Goal: Task Accomplishment & Management: Use online tool/utility

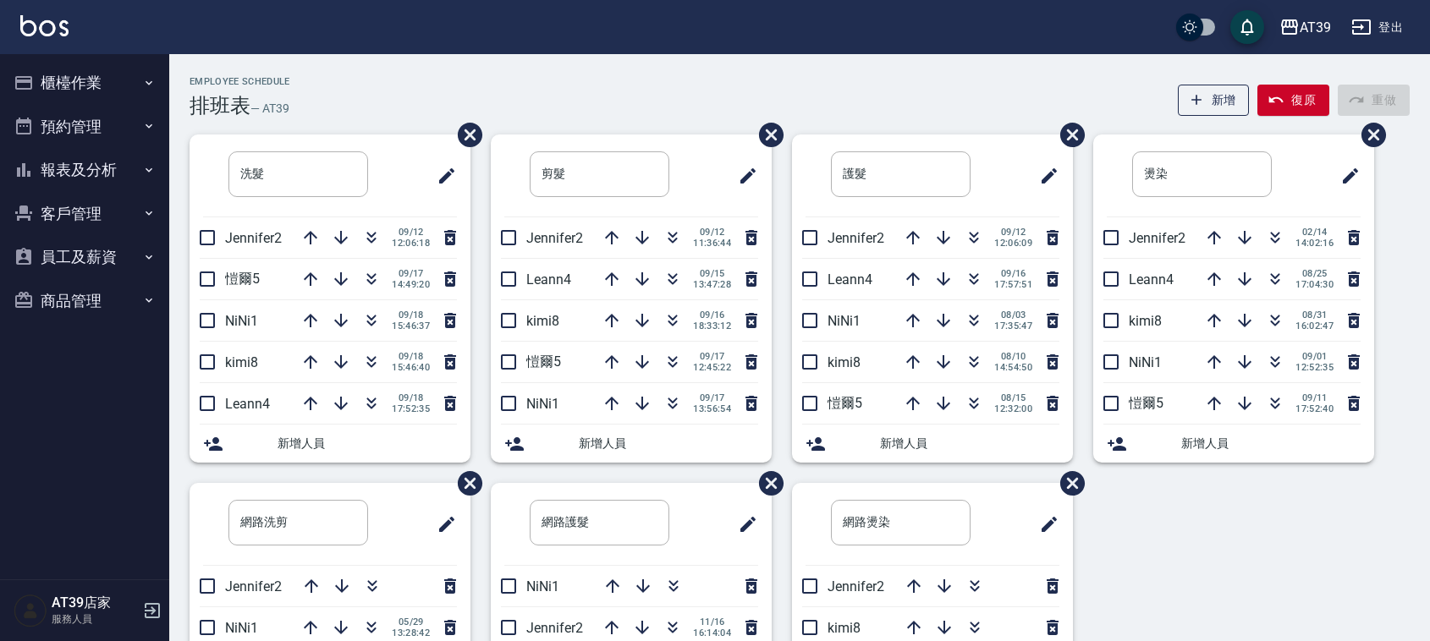
drag, startPoint x: 0, startPoint y: 0, endPoint x: 288, endPoint y: 334, distance: 440.9
click at [288, 332] on li "NiNi1 09/18 15:46:37" at bounding box center [329, 320] width 281 height 41
click at [376, 324] on icon "button" at bounding box center [371, 320] width 20 height 20
click at [667, 277] on icon "button" at bounding box center [672, 279] width 20 height 20
click at [700, 315] on span "09/17" at bounding box center [712, 315] width 38 height 11
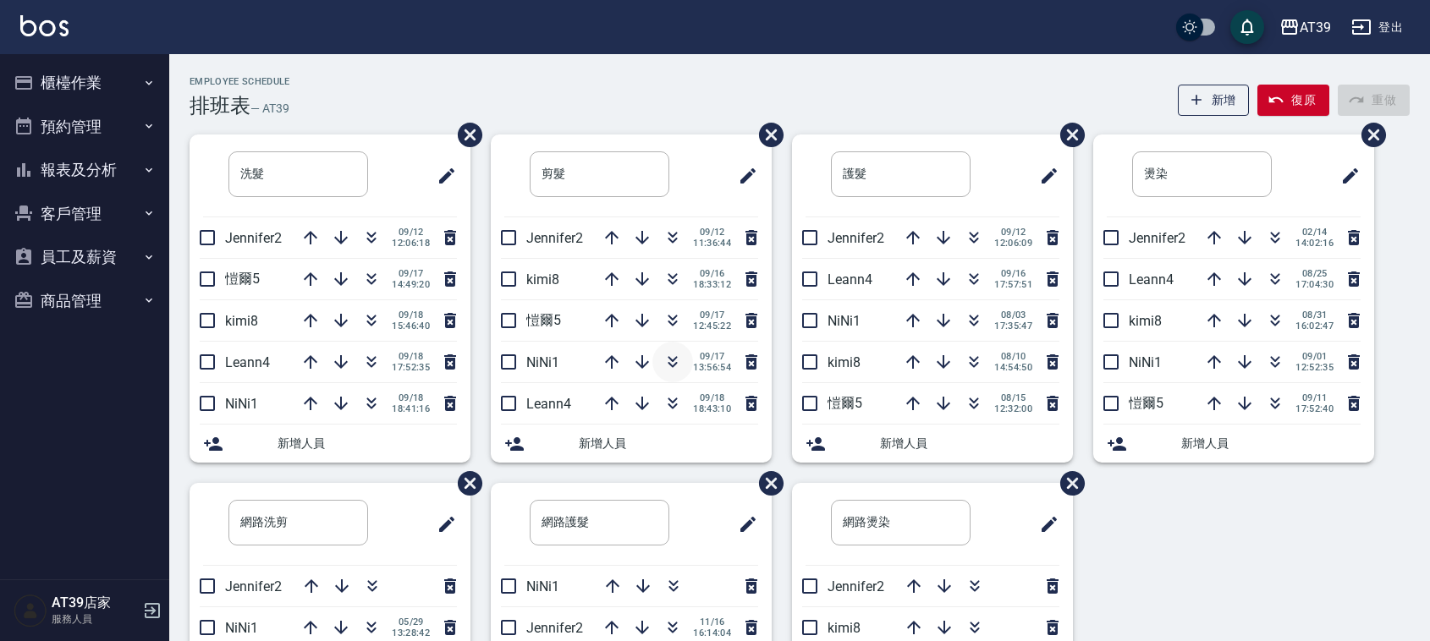
click at [693, 365] on span "13:56:54" at bounding box center [712, 367] width 38 height 11
click at [677, 352] on icon "button" at bounding box center [672, 362] width 20 height 20
click at [715, 61] on div "Employee Schedule 排班表 — AT39 新增 復原 重做 洗髮 ​ Jennifer2 09/12 12:06:18 愷爾5 09/17 1…" at bounding box center [799, 446] width 1260 height 784
click at [650, 49] on div "AT39 登出" at bounding box center [715, 27] width 1430 height 54
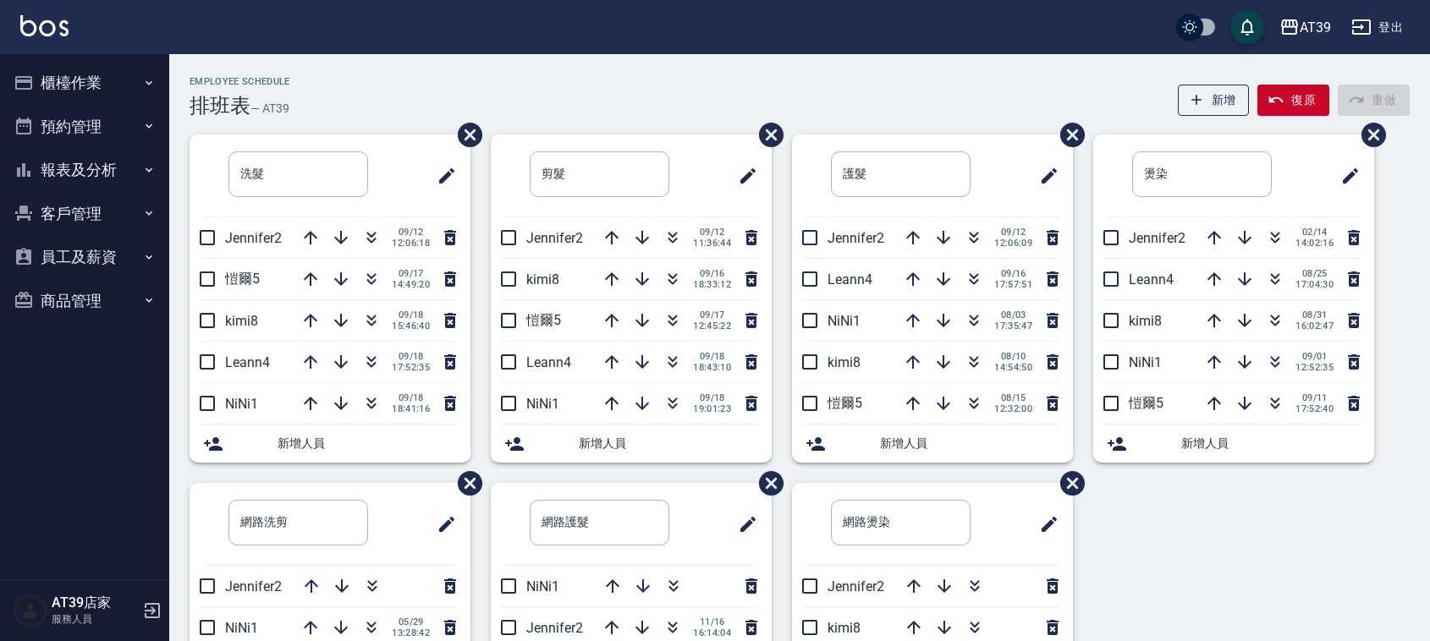
click at [650, 49] on div "AT39 登出" at bounding box center [715, 27] width 1430 height 54
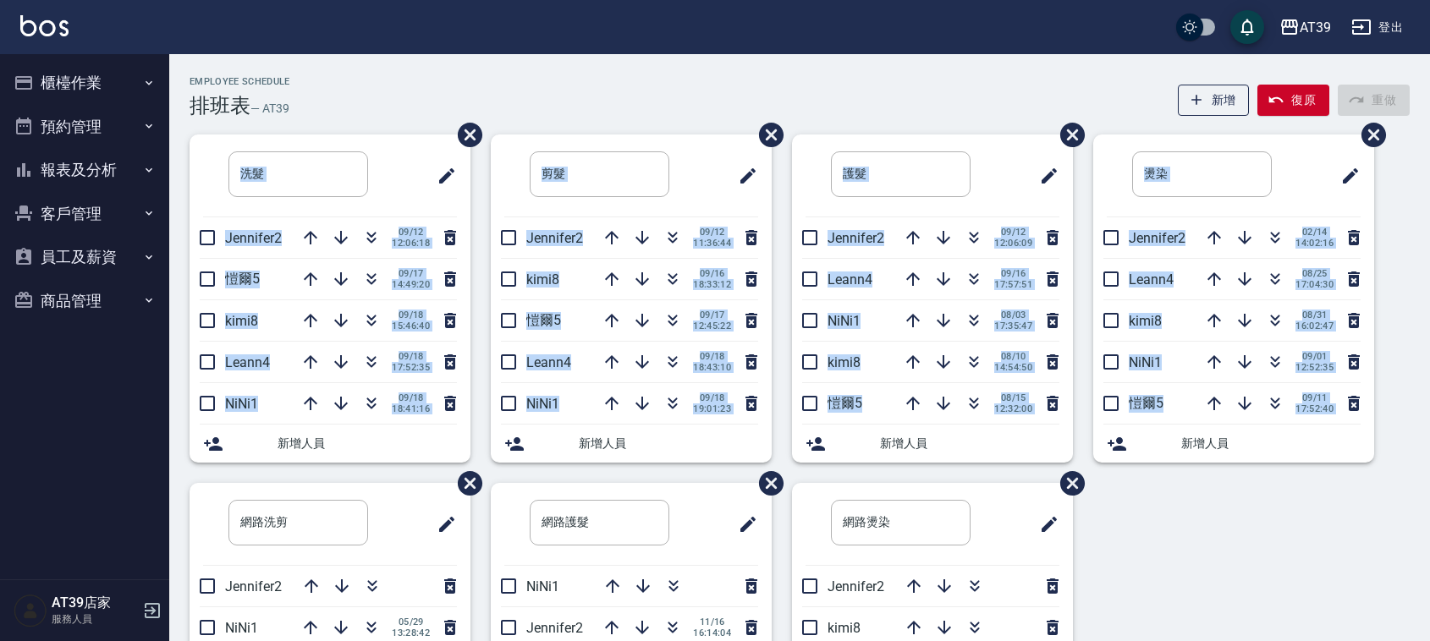
drag, startPoint x: 1002, startPoint y: 102, endPoint x: 1274, endPoint y: 552, distance: 525.6
click at [1274, 552] on div "Employee Schedule 排班表 — AT39 新增 復原 重做 洗髮 ​ Jennifer2 09/12 12:06:18 愷爾5 09/17 1…" at bounding box center [799, 453] width 1260 height 755
click at [1274, 552] on div "洗髮 ​ Jennifer2 09/12 12:06:18 愷爾5 09/17 14:49:20 kimi8 09/18 15:46:40 Leann4 09…" at bounding box center [789, 483] width 1240 height 697
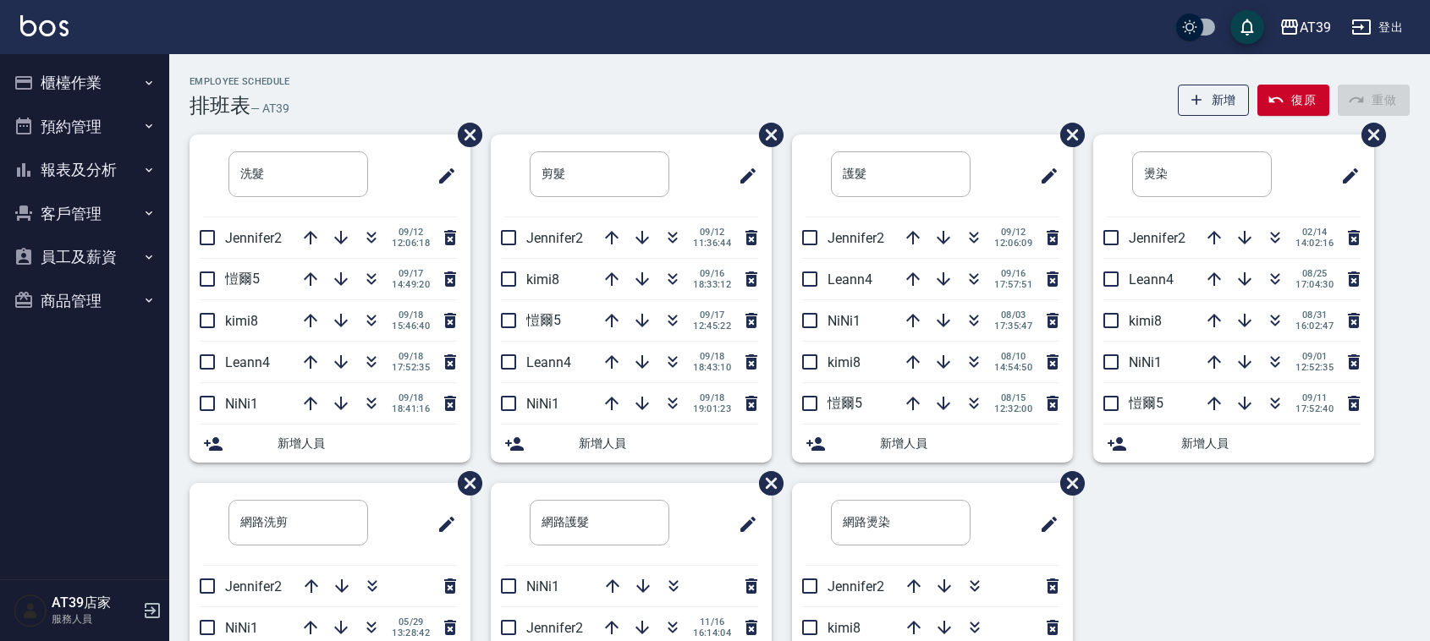
click at [1274, 552] on div "洗髮 ​ Jennifer2 09/12 12:06:18 愷爾5 09/17 14:49:20 kimi8 09/18 15:46:40 Leann4 09…" at bounding box center [789, 483] width 1240 height 697
